Goal: Navigation & Orientation: Find specific page/section

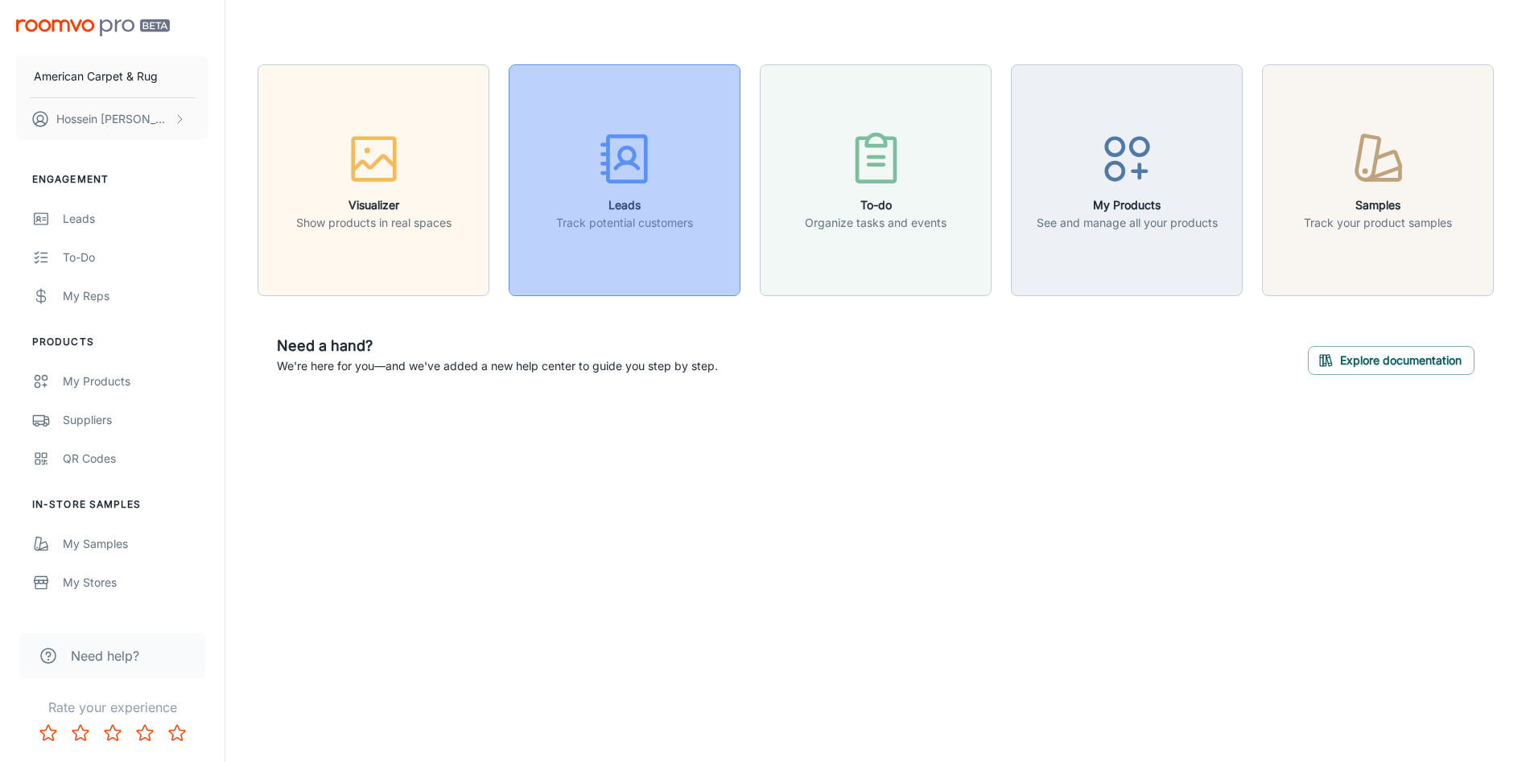
click at [637, 200] on h6 "Leads" at bounding box center [624, 205] width 137 height 18
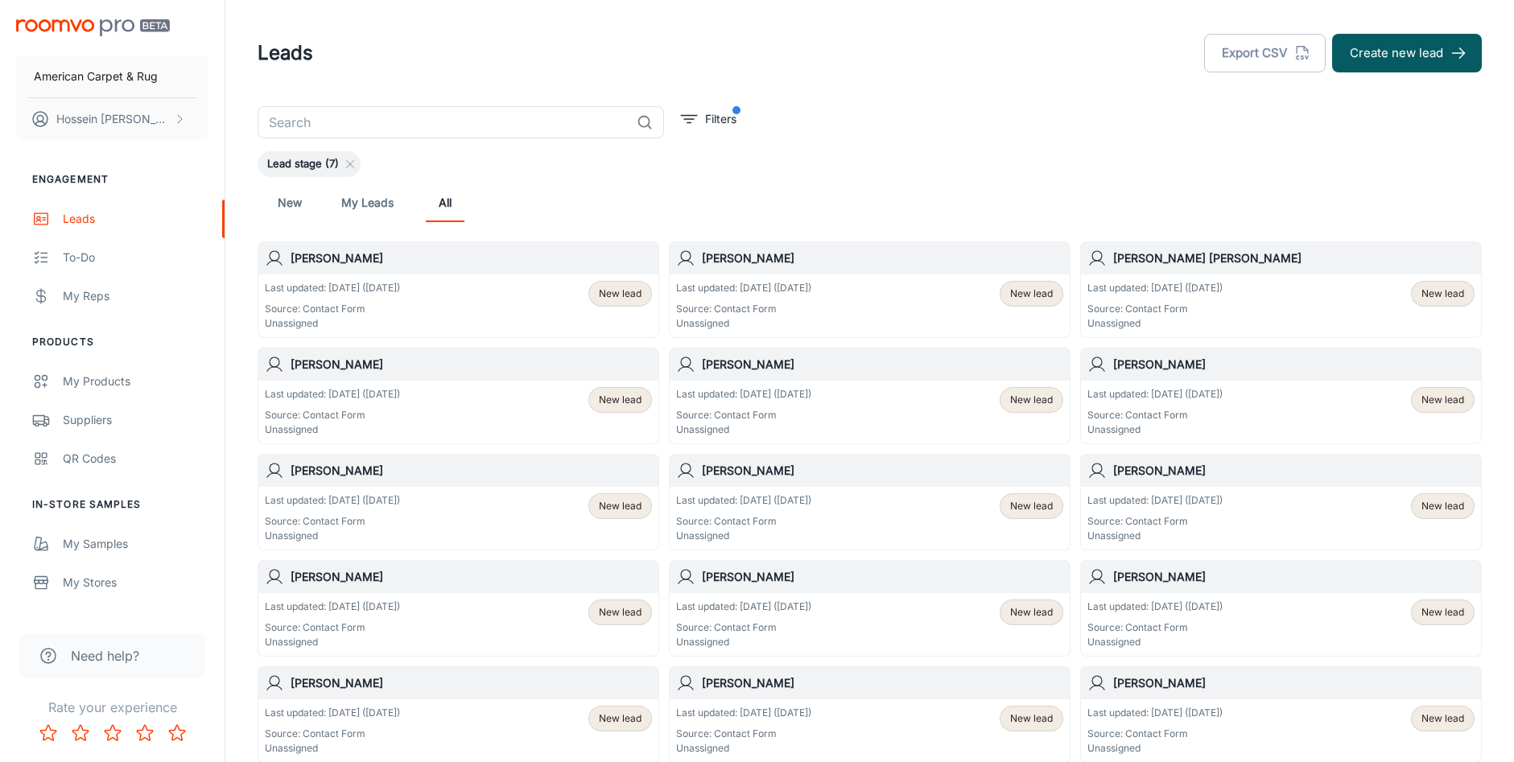
click at [624, 295] on span "New lead" at bounding box center [620, 294] width 43 height 14
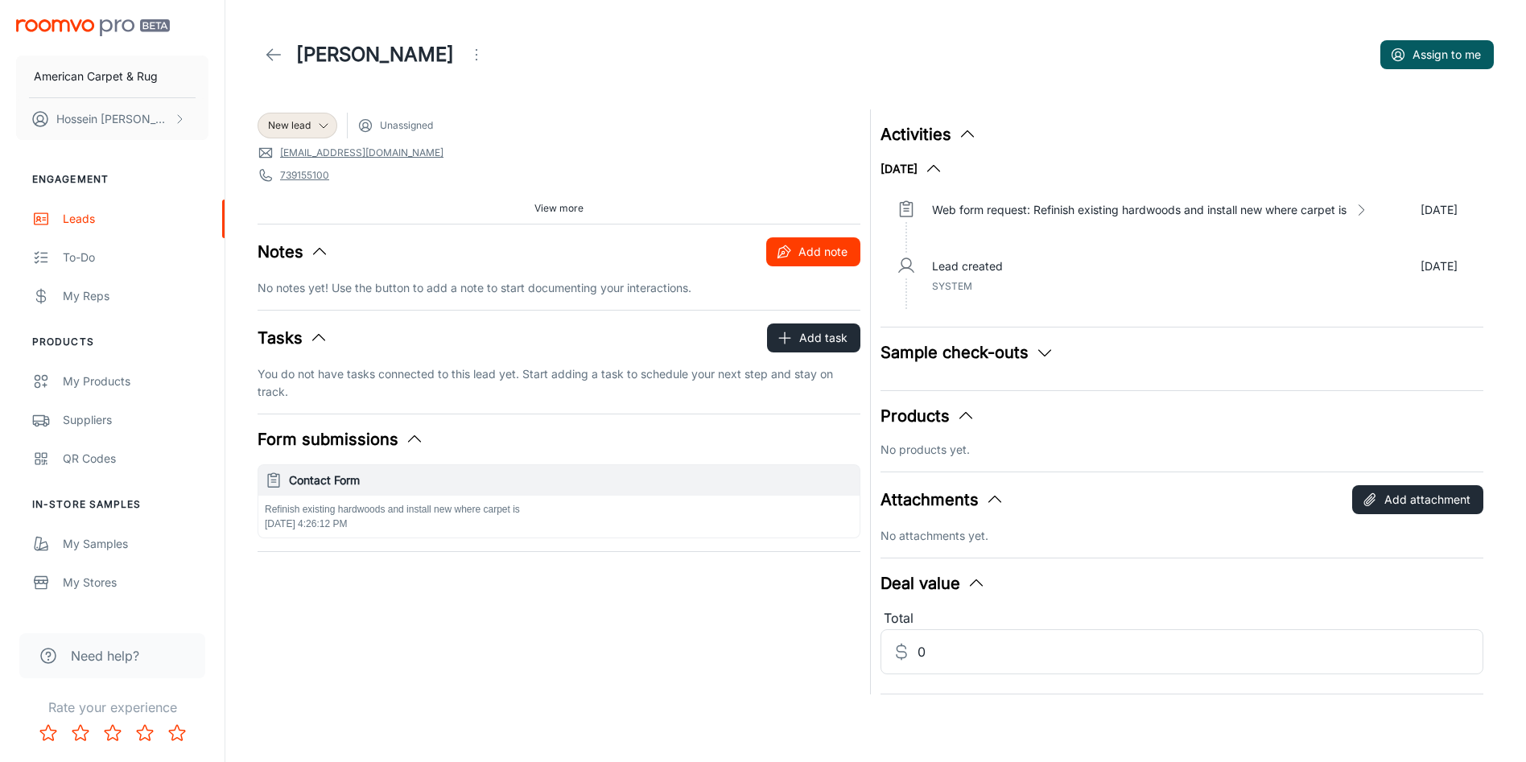
click at [802, 253] on button "Add note" at bounding box center [813, 251] width 94 height 29
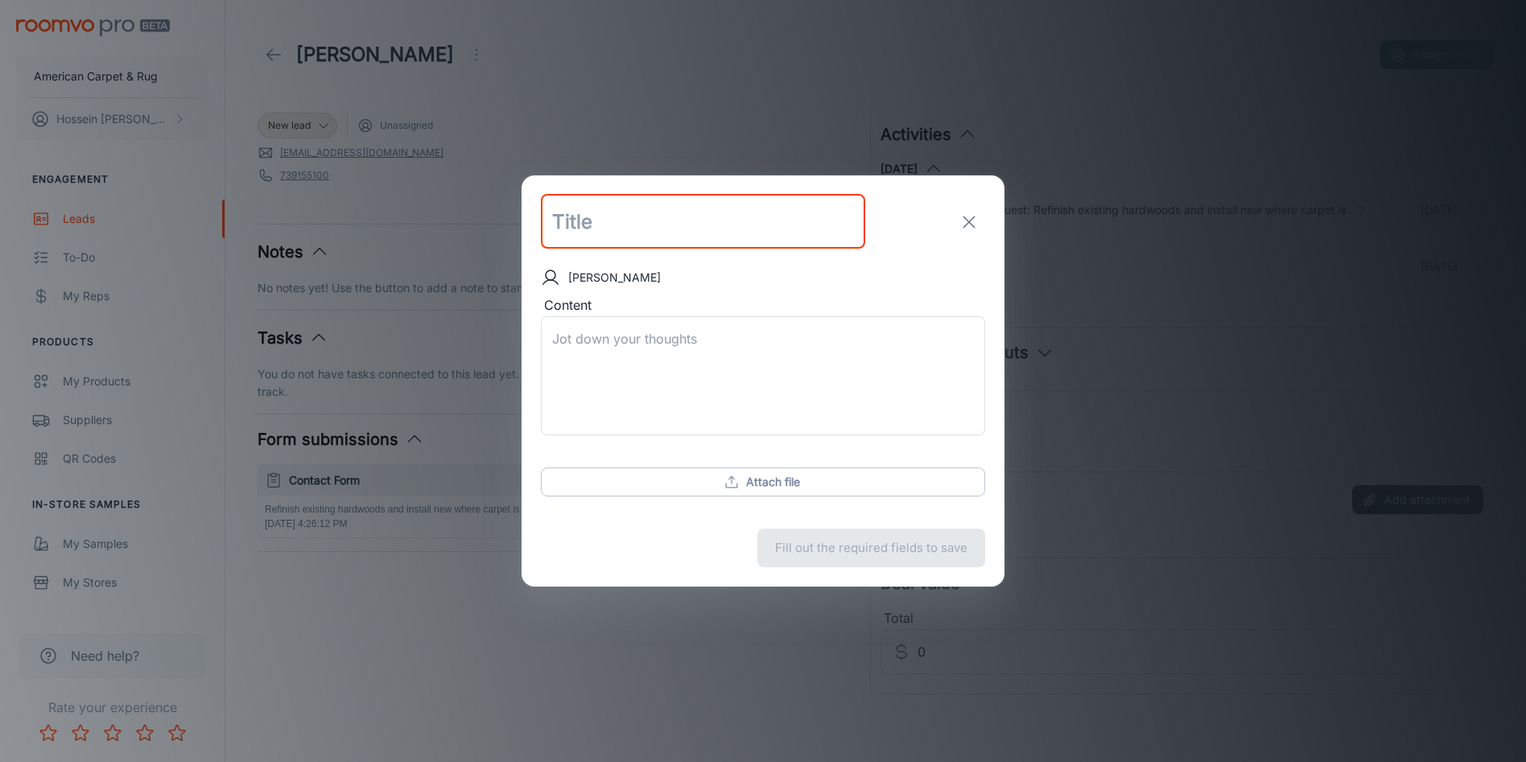
click at [975, 225] on icon "exit" at bounding box center [968, 221] width 19 height 19
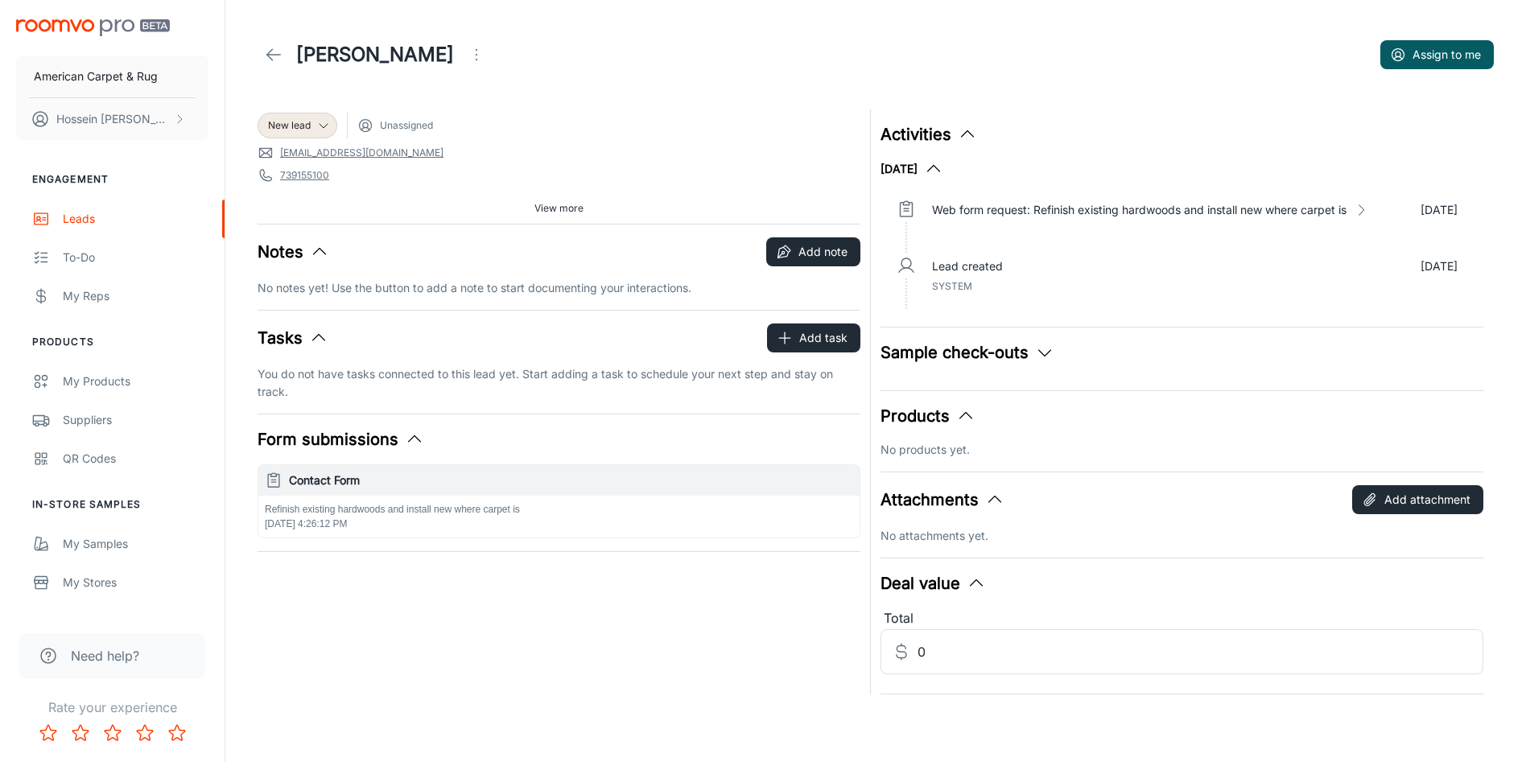
click at [270, 52] on icon at bounding box center [273, 54] width 19 height 19
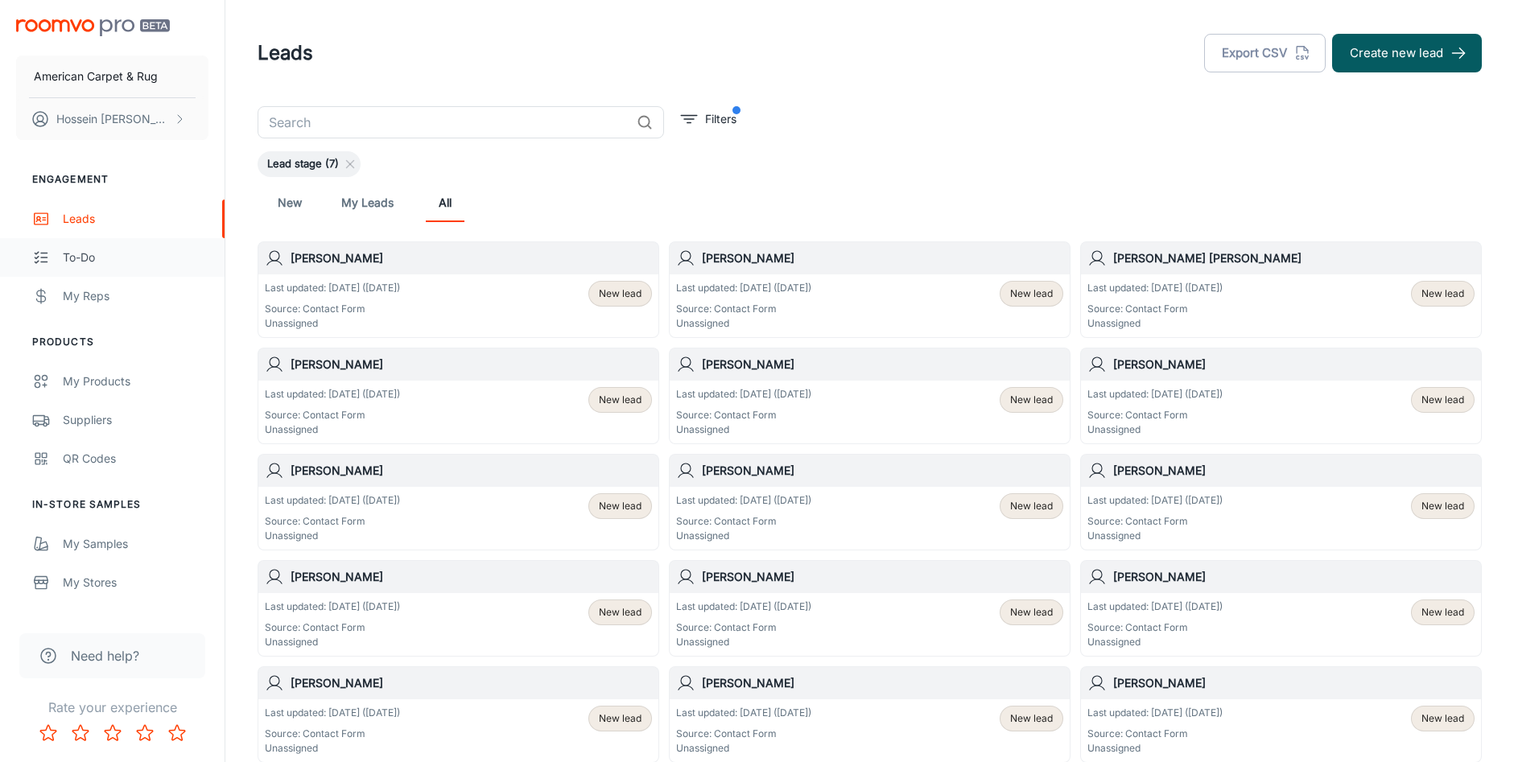
click at [107, 251] on div "To-do" at bounding box center [136, 258] width 146 height 18
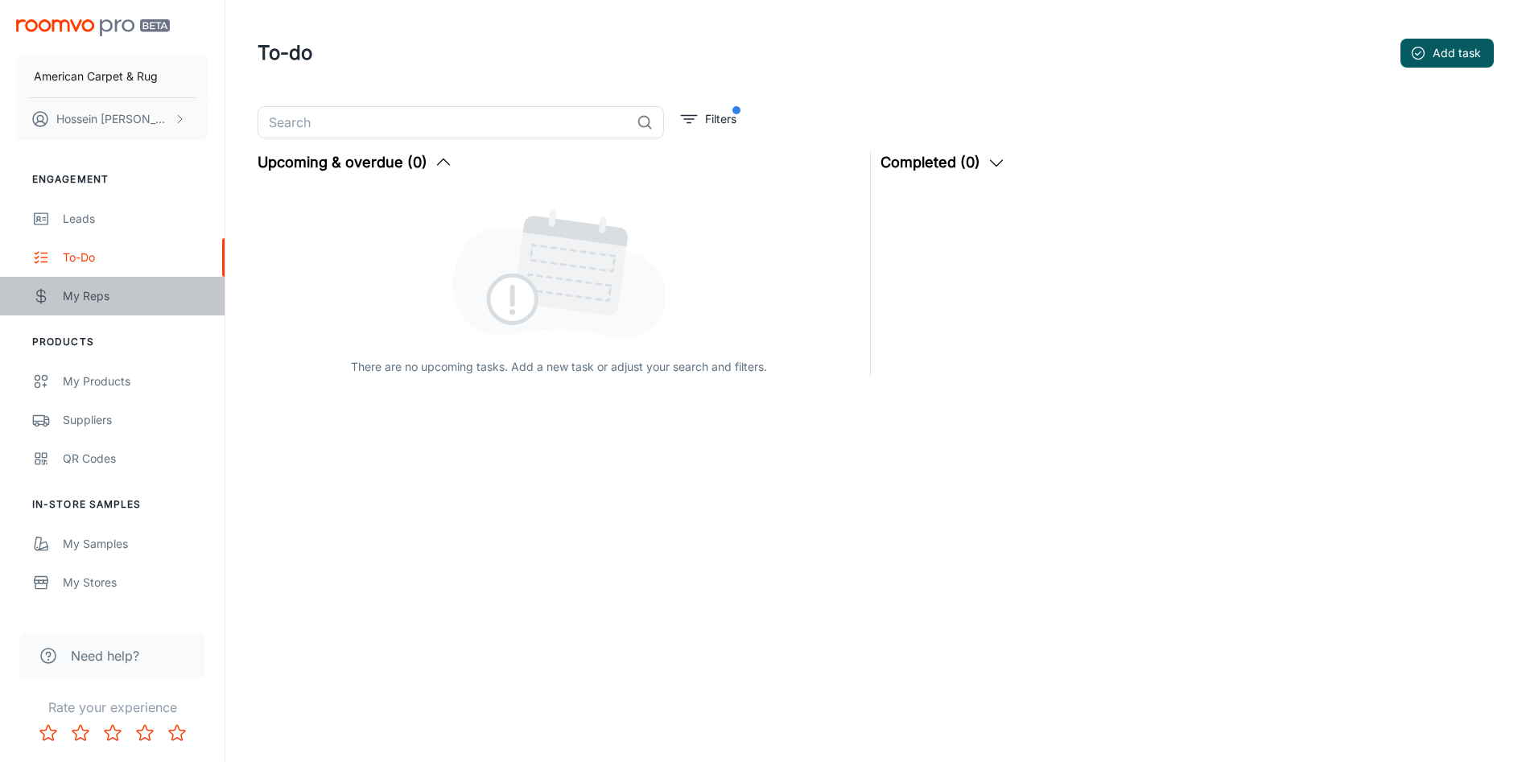
click at [109, 293] on div "My Reps" at bounding box center [136, 296] width 146 height 18
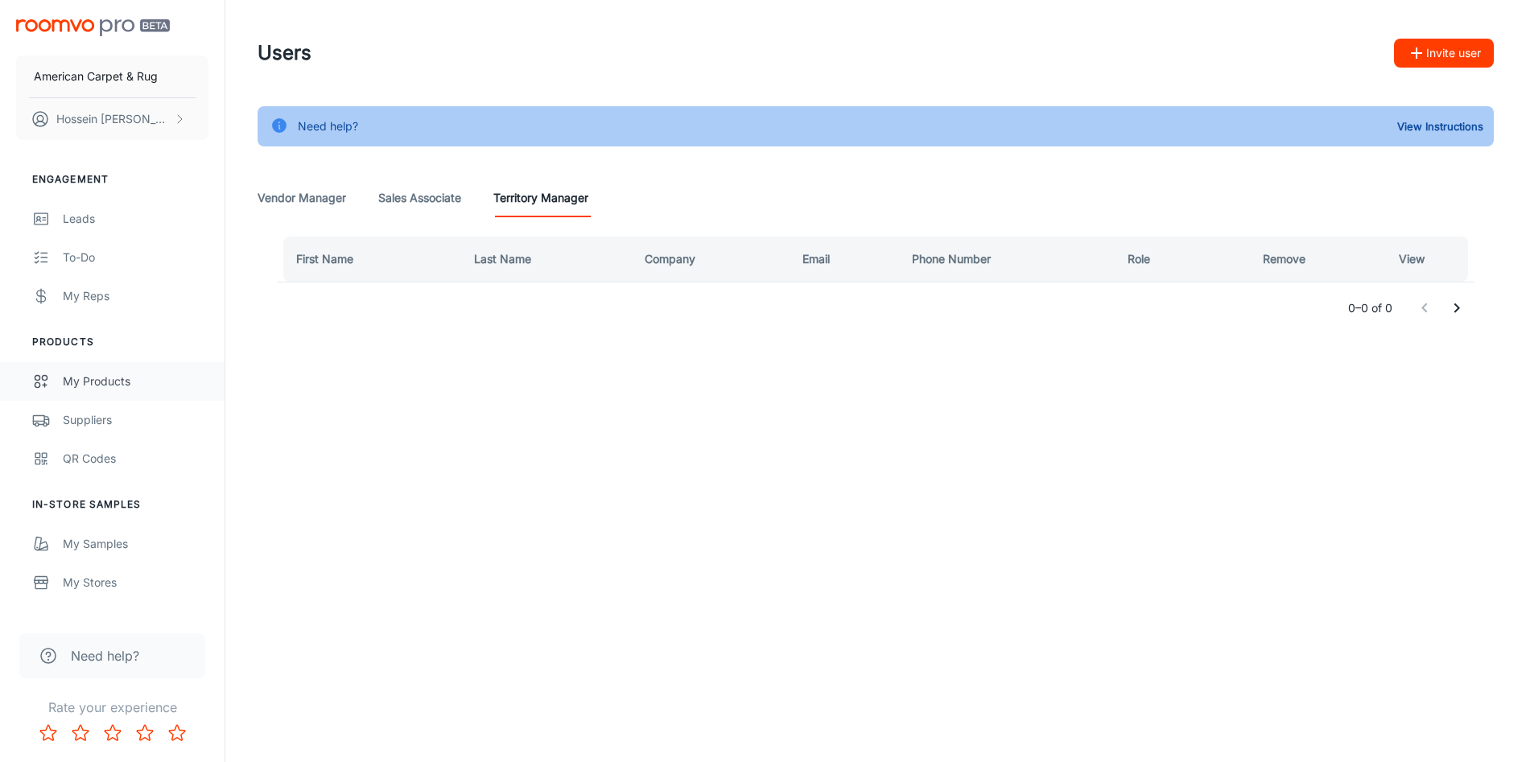
click at [146, 378] on div "My Products" at bounding box center [136, 382] width 146 height 18
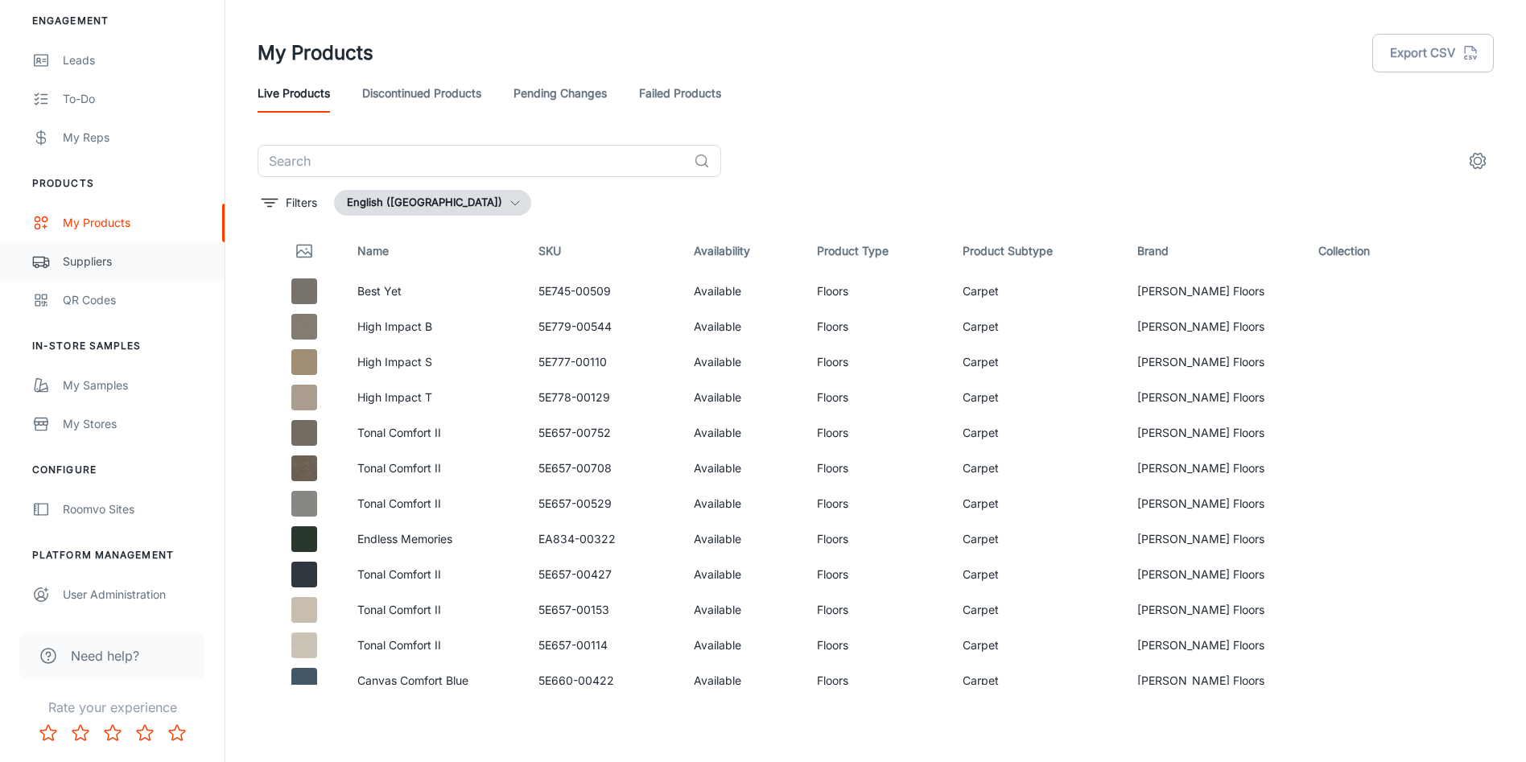
click at [128, 264] on div "Suppliers" at bounding box center [136, 262] width 146 height 18
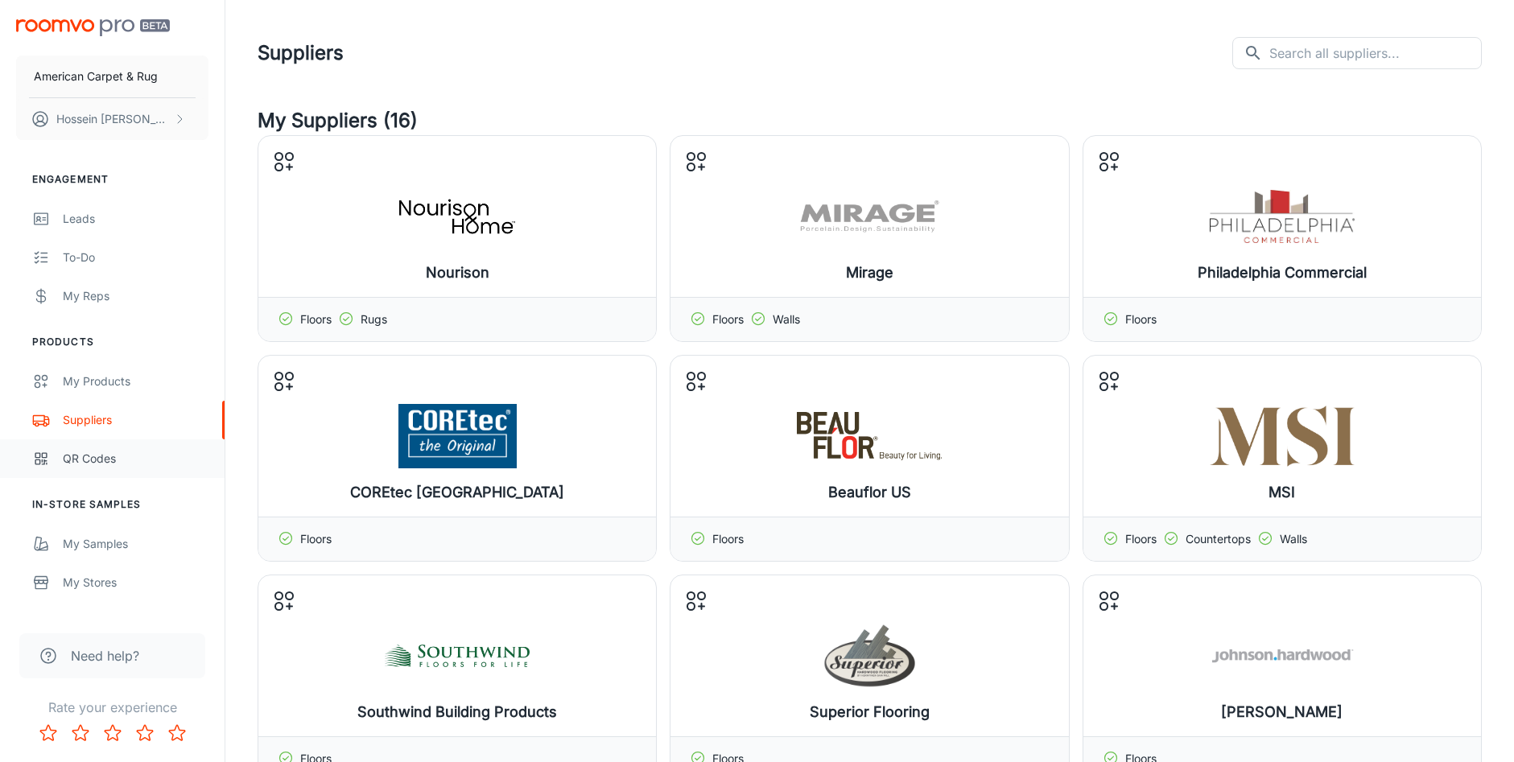
click at [122, 450] on div "QR Codes" at bounding box center [136, 459] width 146 height 18
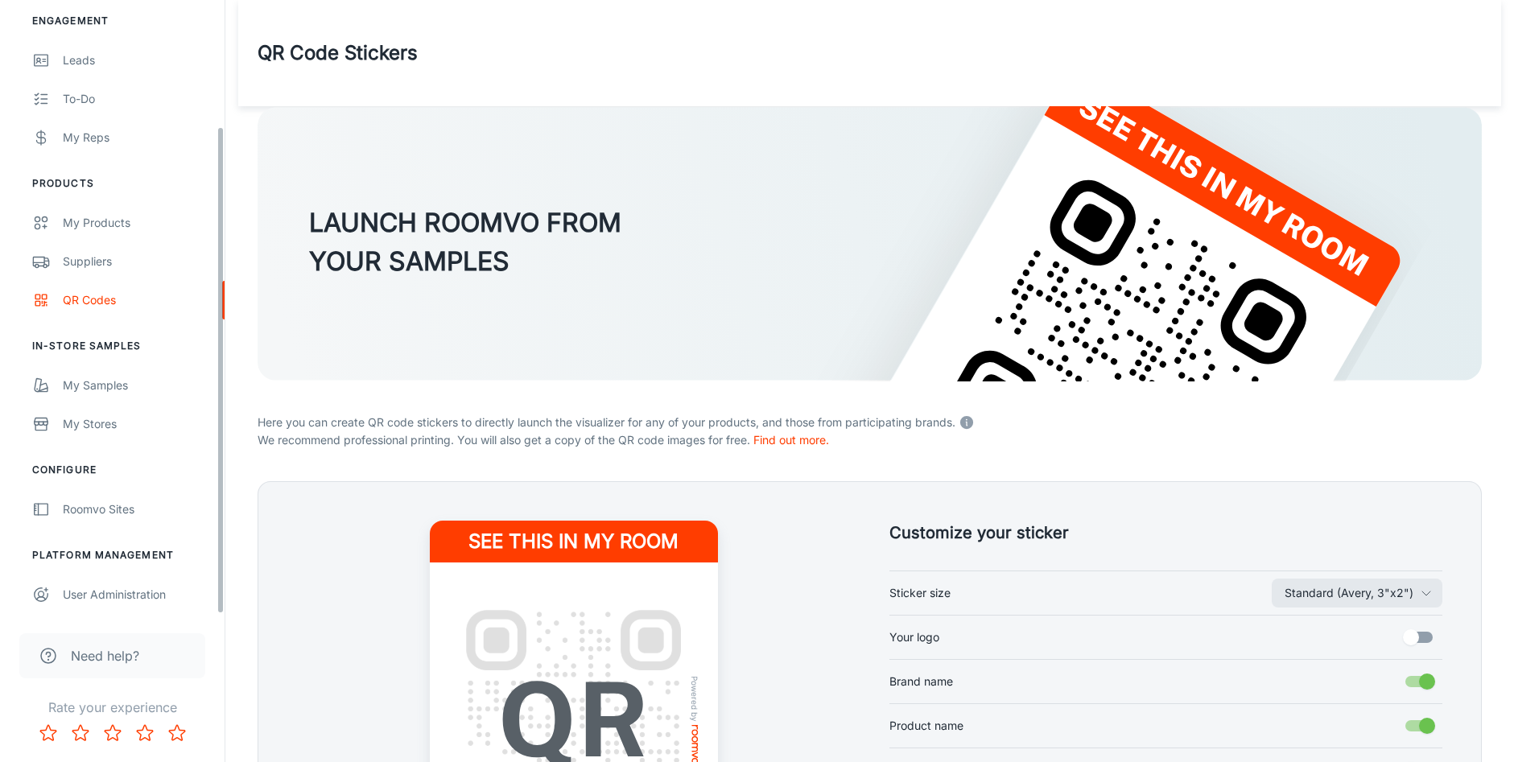
scroll to position [295, 0]
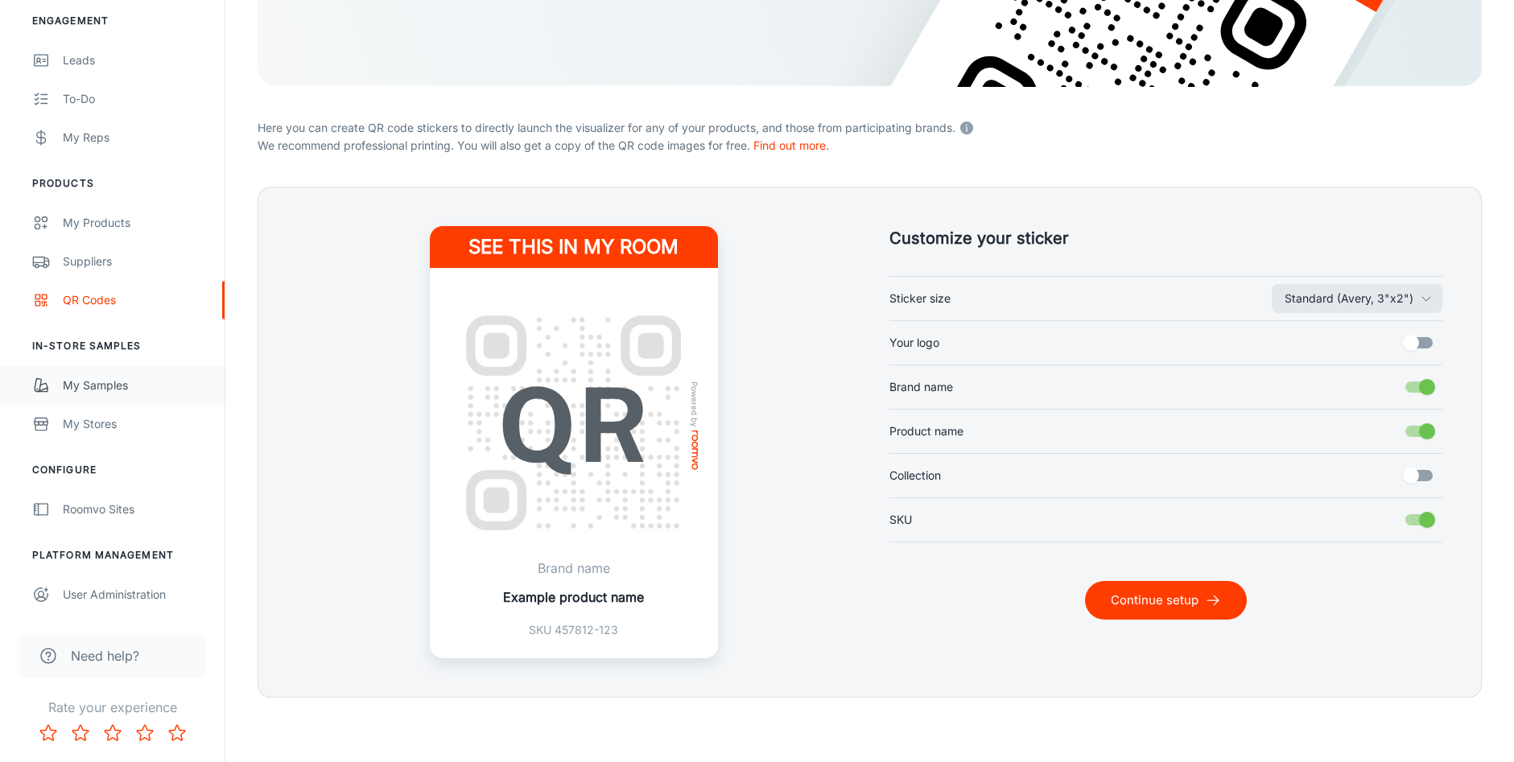
click at [108, 382] on div "My Samples" at bounding box center [136, 386] width 146 height 18
